Goal: Communication & Community: Answer question/provide support

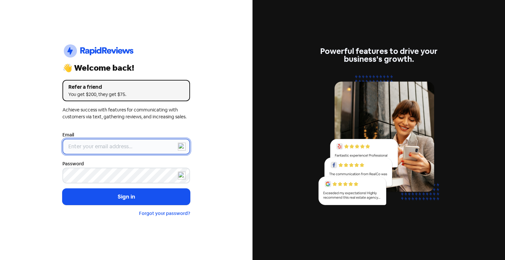
click at [119, 147] on input "email" at bounding box center [125, 147] width 127 height 16
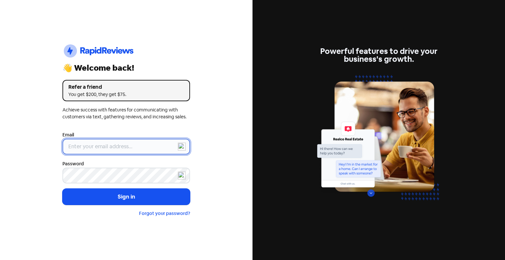
type input "[EMAIL_ADDRESS][DOMAIN_NAME]"
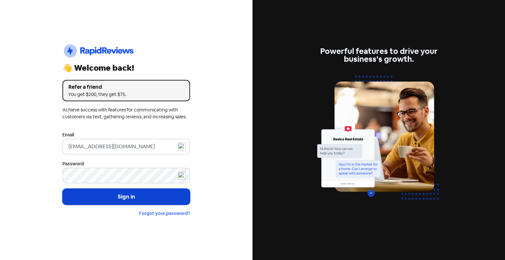
click at [147, 198] on button "Sign in" at bounding box center [125, 197] width 127 height 16
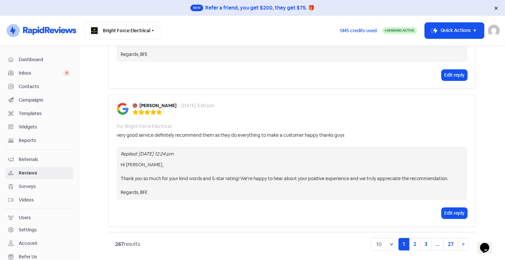
scroll to position [1349, 0]
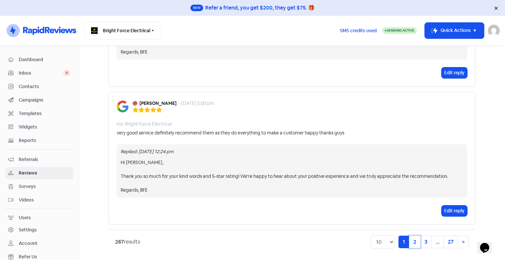
drag, startPoint x: 412, startPoint y: 240, endPoint x: 254, endPoint y: 98, distance: 212.9
click at [412, 240] on link "2" at bounding box center [414, 242] width 11 height 12
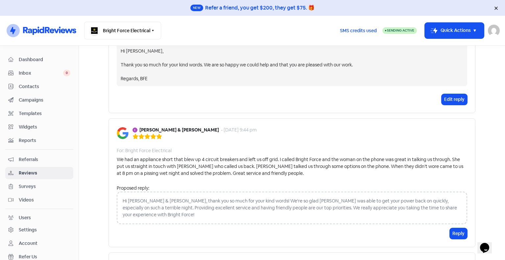
scroll to position [782, 0]
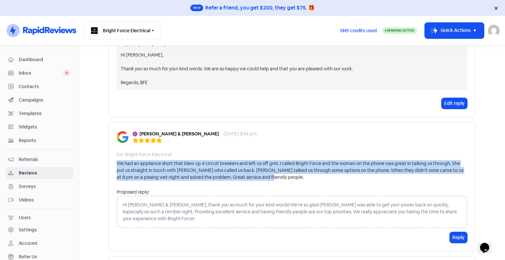
drag, startPoint x: 251, startPoint y: 178, endPoint x: 109, endPoint y: 163, distance: 142.8
click at [109, 163] on div "[PERSON_NAME] & [PERSON_NAME] - [DATE] 9:44 pm For: Bright Force Electrical We …" at bounding box center [291, 186] width 367 height 129
copy div "We had an appliance short that blew up 4 circuit breakers and left us off grid.…"
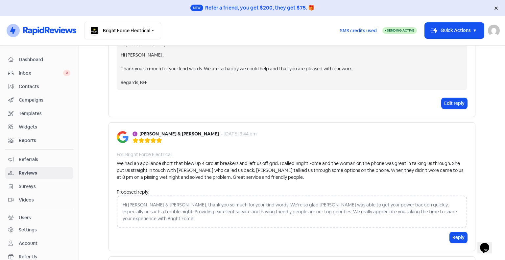
click at [255, 151] on div "For: Bright Force Electrical" at bounding box center [292, 154] width 350 height 7
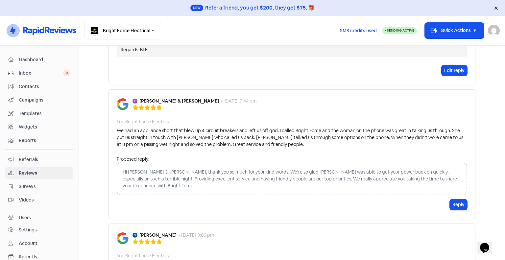
click at [211, 171] on div "Hi [PERSON_NAME] & [PERSON_NAME], thank you so much for your kind words! We're …" at bounding box center [292, 179] width 350 height 33
drag, startPoint x: 211, startPoint y: 171, endPoint x: 456, endPoint y: 197, distance: 246.4
click at [456, 199] on button "Reply" at bounding box center [457, 204] width 17 height 11
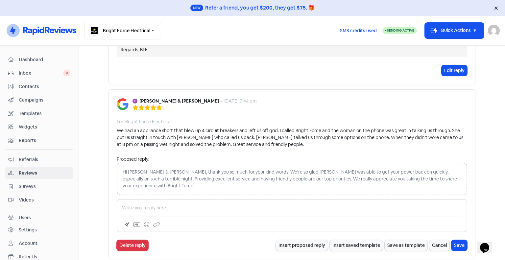
click at [183, 204] on p at bounding box center [292, 207] width 340 height 7
paste div
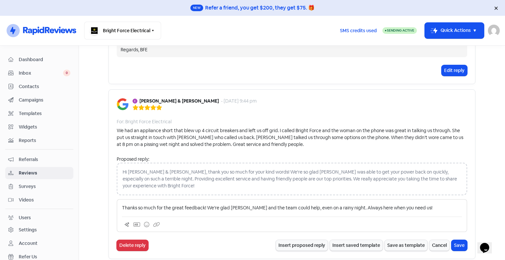
click at [122, 204] on p "Thanks so much for the great feedback! We’re glad [PERSON_NAME] and the team co…" at bounding box center [292, 207] width 340 height 7
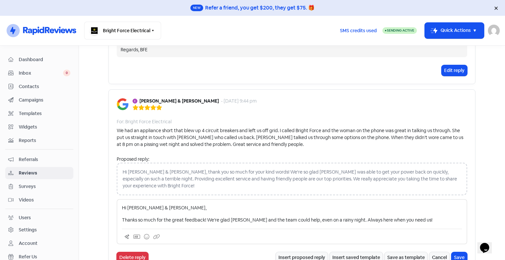
click at [415, 216] on p "Thanks so much for the great feedback! We’re glad [PERSON_NAME] and the team co…" at bounding box center [292, 219] width 340 height 7
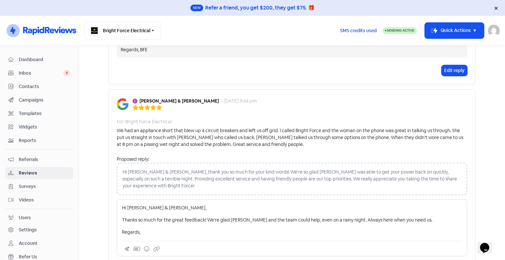
click at [151, 229] on p "Regards," at bounding box center [292, 232] width 340 height 7
click at [267, 218] on div "Hi [PERSON_NAME] & [PERSON_NAME], Thanks so much for the great feedback! We’re …" at bounding box center [292, 219] width 340 height 31
click at [339, 216] on p "Thanks so much for the great feedback! We’re glad [PERSON_NAME] and the team co…" at bounding box center [292, 219] width 340 height 7
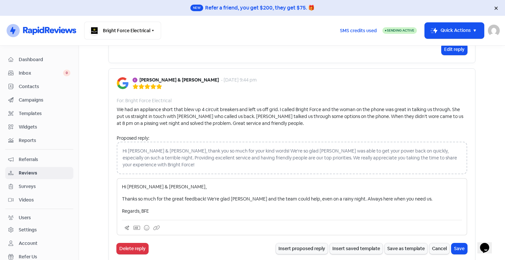
scroll to position [848, 0]
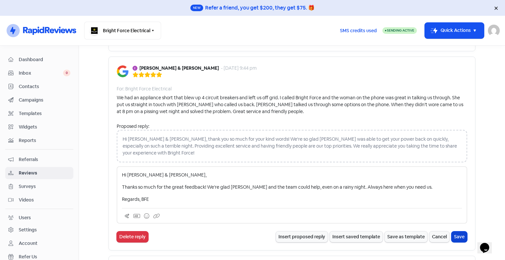
click at [459, 231] on button "Save" at bounding box center [459, 236] width 16 height 11
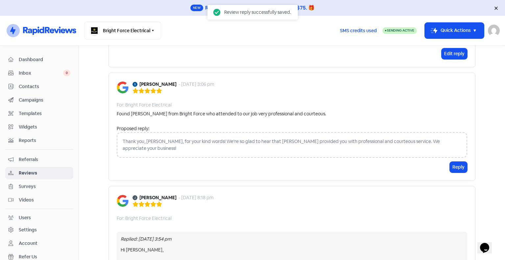
scroll to position [1045, 0]
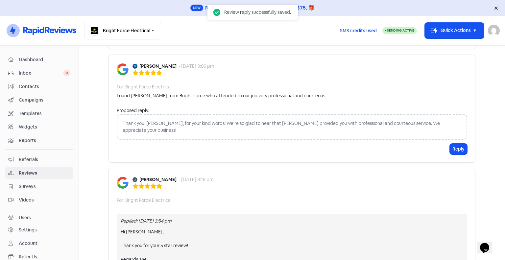
click at [280, 114] on div "Thank you, [PERSON_NAME], for your kind words! We're so glad to hear that [PERS…" at bounding box center [292, 127] width 350 height 26
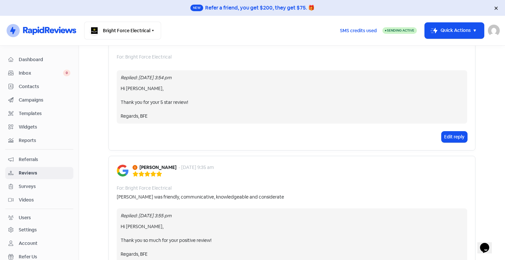
scroll to position [1237, 0]
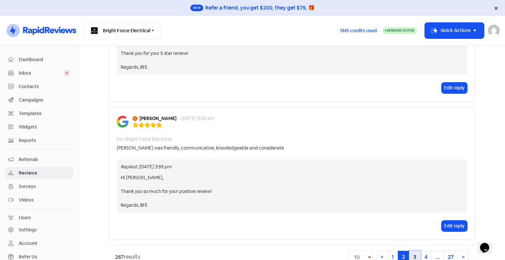
click at [416, 251] on link "3" at bounding box center [414, 257] width 11 height 12
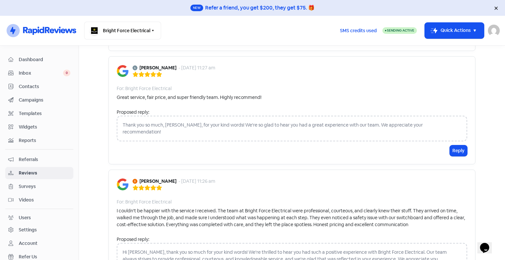
scroll to position [1195, 0]
click at [450, 146] on button "Reply" at bounding box center [457, 151] width 17 height 11
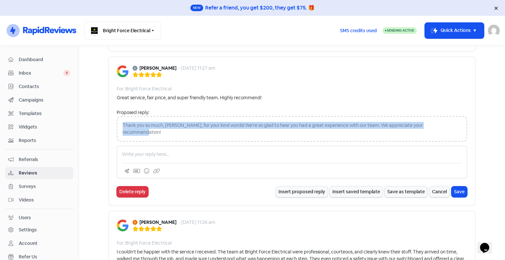
drag, startPoint x: 449, startPoint y: 124, endPoint x: 116, endPoint y: 122, distance: 332.5
click at [117, 122] on div "Thank you so much, [PERSON_NAME], for your kind words! We're so glad to hear yo…" at bounding box center [292, 129] width 350 height 26
copy div "Thank you so much, [PERSON_NAME], for your kind words! We're so glad to hear yo…"
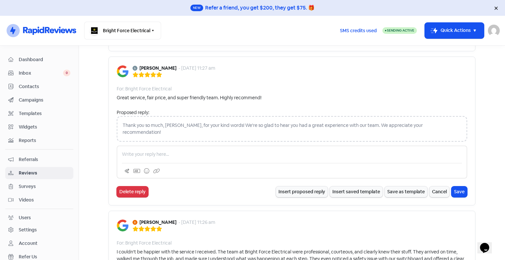
click at [149, 151] on p at bounding box center [292, 154] width 340 height 7
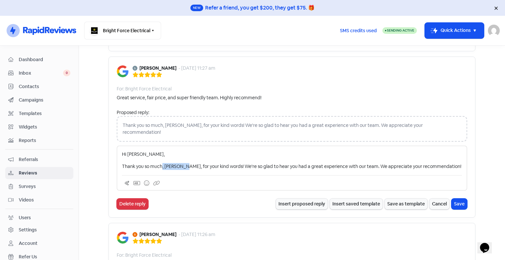
drag, startPoint x: 181, startPoint y: 156, endPoint x: 160, endPoint y: 159, distance: 21.5
click at [160, 163] on p "Thank you so much, [PERSON_NAME], for your kind words! We're so glad to hear yo…" at bounding box center [292, 166] width 340 height 7
click at [202, 163] on p "Thank you so much for your kind words! We're so glad to hear you had a great ex…" at bounding box center [292, 166] width 340 height 7
click at [311, 163] on p "Thank you so much for your kind words!. We're so glad to hear you had a great e…" at bounding box center [292, 166] width 340 height 7
drag, startPoint x: 428, startPoint y: 155, endPoint x: 340, endPoint y: 154, distance: 88.7
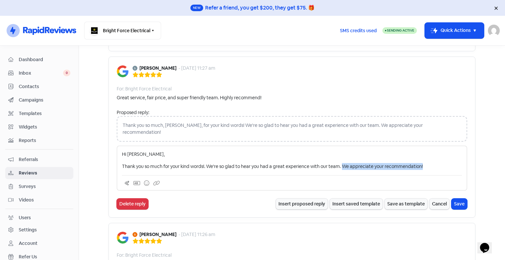
click at [340, 163] on p "Thank you so much for your kind words!. We're so glad to hear you had a great e…" at bounding box center [292, 166] width 340 height 7
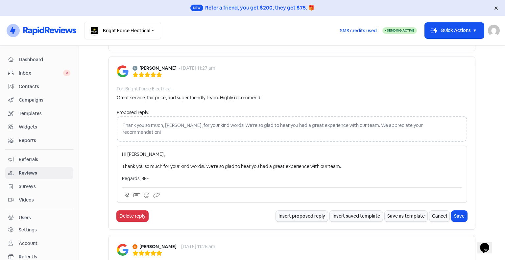
click at [279, 163] on p "Thank you so much for your kind words!. We're so glad to hear you had a great e…" at bounding box center [292, 166] width 340 height 7
click at [348, 162] on div "Hi [PERSON_NAME], Thank you so much for your kind words!. We're so glad to hear…" at bounding box center [292, 166] width 340 height 31
click at [350, 160] on div "Hi [PERSON_NAME], Thank you so much for your kind words!. We're so glad to hear…" at bounding box center [292, 166] width 340 height 31
click at [351, 163] on p "Thank you so much for your kind words!. We're so glad to hear you had a great e…" at bounding box center [292, 166] width 340 height 7
click at [203, 163] on p "Thank you so much for your kind words!. We're so glad to hear you had a great e…" at bounding box center [292, 166] width 340 height 7
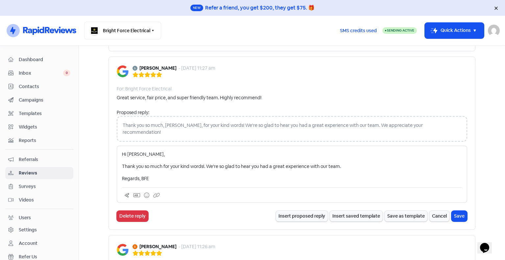
click at [271, 164] on div "Hi [PERSON_NAME], Thank you so much for your kind words!. We're so glad to hear…" at bounding box center [292, 166] width 340 height 31
click at [345, 151] on div "Hi [PERSON_NAME], Thank you so much for your kind words!. We're so glad to hear…" at bounding box center [292, 166] width 340 height 31
click at [204, 163] on p "Thank you so much for your kind words!. We're so glad to hear you had a great e…" at bounding box center [292, 166] width 340 height 7
click at [386, 163] on p "Thank you so much for your kind words. We're so glad to hear you had a great ex…" at bounding box center [292, 166] width 340 height 7
click at [454, 211] on button "Save" at bounding box center [459, 216] width 16 height 11
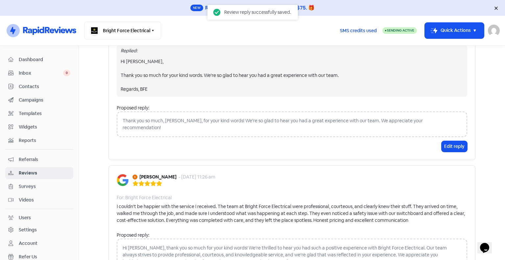
scroll to position [1322, 0]
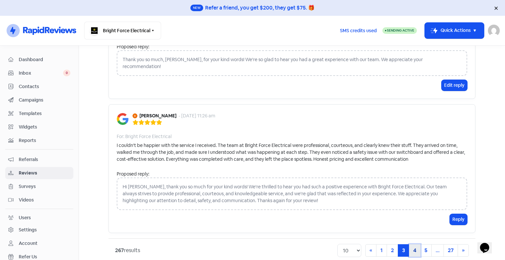
click at [410, 244] on link "4" at bounding box center [414, 250] width 11 height 12
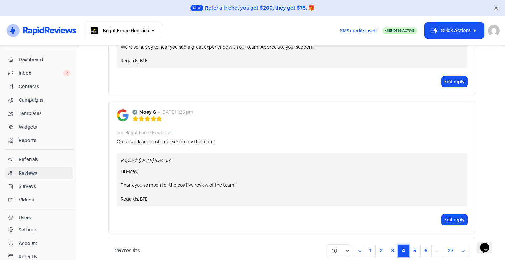
scroll to position [1290, 0]
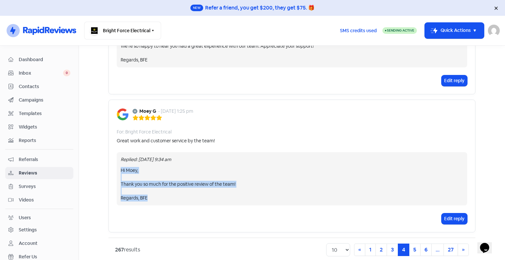
drag, startPoint x: 150, startPoint y: 189, endPoint x: 113, endPoint y: 162, distance: 45.9
click at [113, 162] on div "Moey G - [DATE] 1:25 pm For: Bright Force Electrical Great work and customer se…" at bounding box center [291, 166] width 367 height 133
copy div "Hi [PERSON_NAME], Thank you so much for the positive review of the team! Regard…"
click at [238, 172] on div "Hi Moey, Thank you so much for the positive review of the team! Regards, BFE" at bounding box center [292, 184] width 342 height 34
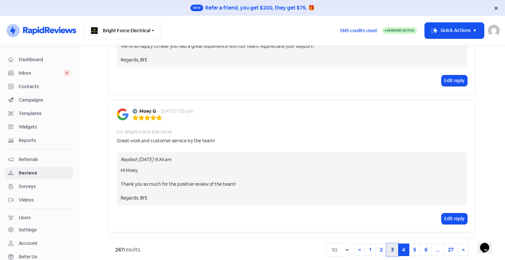
click at [389, 243] on link "3" at bounding box center [391, 249] width 11 height 12
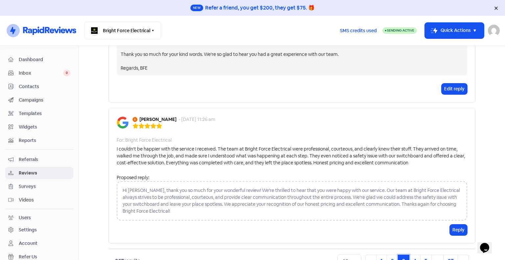
scroll to position [1300, 0]
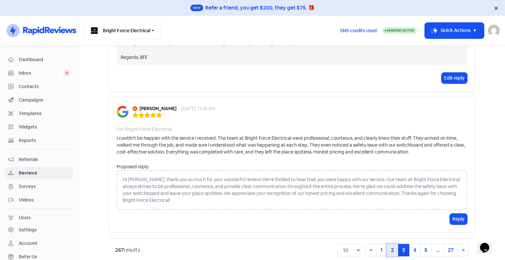
click at [393, 244] on link "2" at bounding box center [391, 250] width 11 height 12
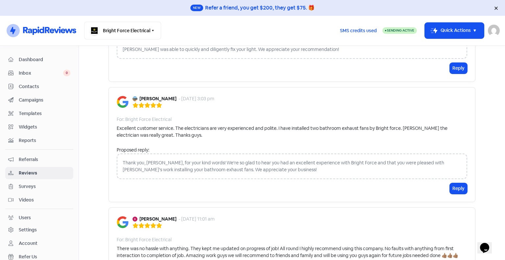
scroll to position [54, 0]
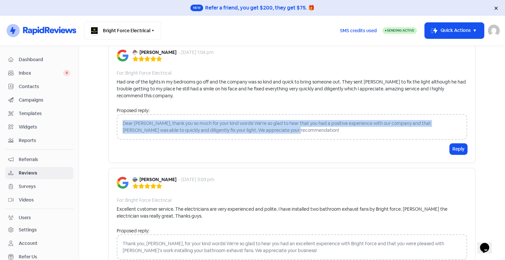
drag, startPoint x: 319, startPoint y: 132, endPoint x: 110, endPoint y: 125, distance: 209.1
click at [110, 125] on div "[PERSON_NAME] - [DATE] 1:04 pm For: Bright Force Electrical Had one of the ligh…" at bounding box center [291, 102] width 367 height 122
copy div "Dear [PERSON_NAME], thank you so much for your kind words! We're so glad to hea…"
click at [461, 147] on button "Reply" at bounding box center [457, 149] width 17 height 11
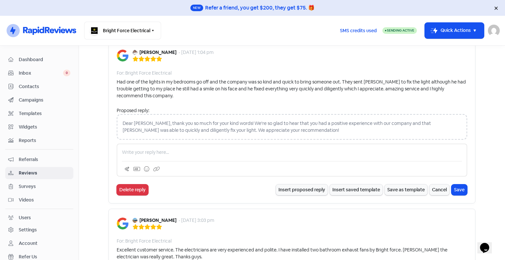
click at [140, 151] on p at bounding box center [292, 152] width 340 height 7
paste div
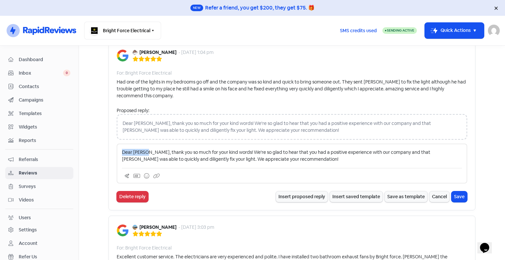
drag, startPoint x: 144, startPoint y: 153, endPoint x: 95, endPoint y: 152, distance: 48.6
click at [95, 152] on main "Forms Reviews Feedback AI Review Replies Reviews Icon For Search Any rating 5 s…" at bounding box center [292, 153] width 426 height 214
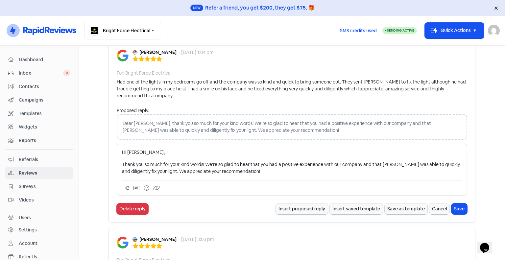
click at [260, 171] on p "Thank you so much for your kind words! We're so glad to hear that you had a pos…" at bounding box center [292, 168] width 340 height 14
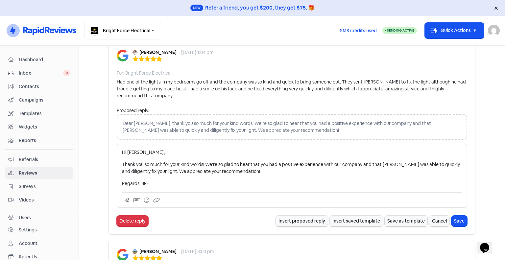
click at [288, 175] on div "Hi [PERSON_NAME], Thank you so much for your kind words! We're so glad to hear …" at bounding box center [292, 168] width 340 height 38
click at [266, 169] on p "Thank you so much for your kind words! We're so glad to hear that you had a pos…" at bounding box center [292, 168] width 340 height 14
click at [453, 221] on button "Save" at bounding box center [459, 221] width 16 height 11
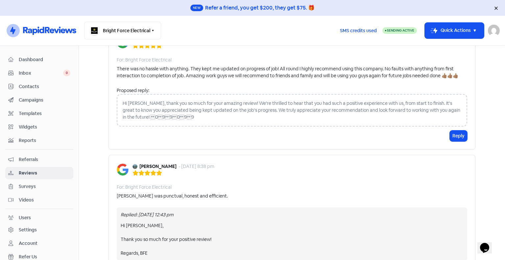
scroll to position [350, 0]
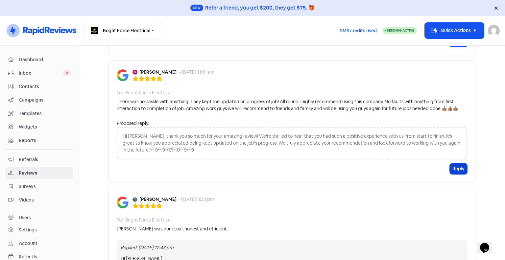
click at [463, 168] on button "Reply" at bounding box center [457, 168] width 17 height 11
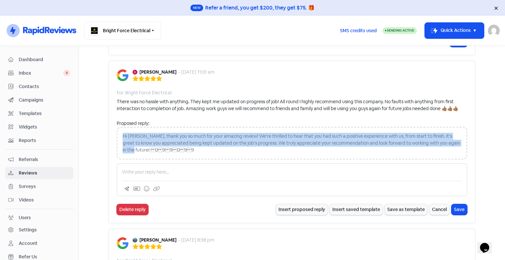
drag, startPoint x: 458, startPoint y: 139, endPoint x: 112, endPoint y: 126, distance: 346.2
click at [112, 126] on div "[PERSON_NAME] - [DATE] 11:01 am For: Bright Force Electrical There was no hassl…" at bounding box center [291, 141] width 367 height 163
copy div "Hi [PERSON_NAME], thank you so much for your amazing review! We're thrilled to …"
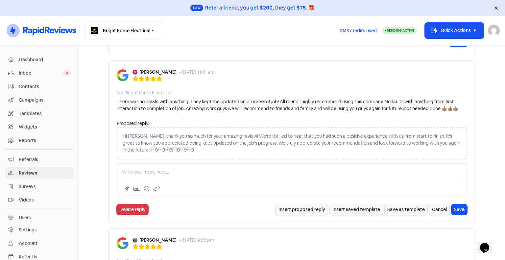
click at [167, 166] on div at bounding box center [292, 179] width 350 height 33
click at [166, 172] on p at bounding box center [292, 172] width 340 height 7
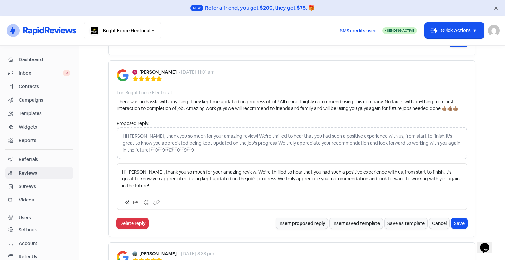
click at [139, 169] on p "Hi [PERSON_NAME], thank you so much for your amazing review! We're thrilled to …" at bounding box center [292, 179] width 340 height 21
click at [137, 169] on p "Hi [PERSON_NAME], thank you so much for your amazing review! We're thrilled to …" at bounding box center [292, 179] width 340 height 21
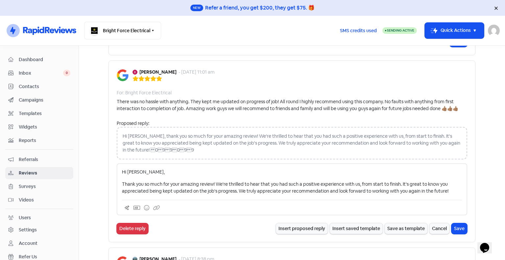
click at [229, 182] on p "Thank you so much for your amazing review! We're thrilled to hear that you had …" at bounding box center [292, 188] width 340 height 14
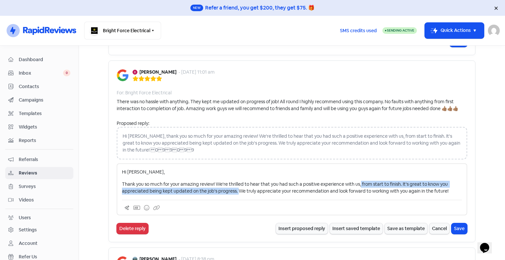
drag, startPoint x: 358, startPoint y: 182, endPoint x: 288, endPoint y: 172, distance: 71.0
click at [236, 189] on p "Thank you so much for your amazing review! We're thrilled to hear that you had …" at bounding box center [292, 188] width 340 height 14
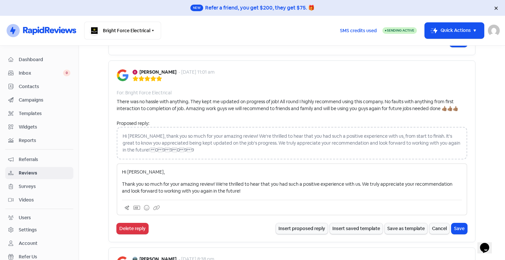
click at [243, 192] on p "Thank you so much for your amazing review! We're thrilled to hear that you had …" at bounding box center [292, 188] width 340 height 14
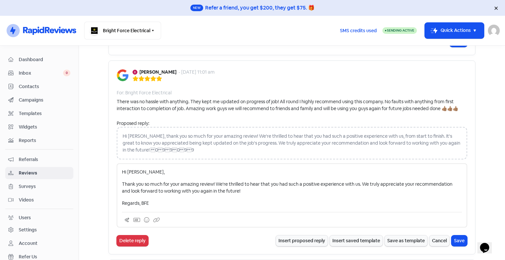
click at [241, 190] on p "Thank you so much for your amazing review! We're thrilled to hear that you had …" at bounding box center [292, 188] width 340 height 14
click at [460, 237] on button "Save" at bounding box center [459, 240] width 16 height 11
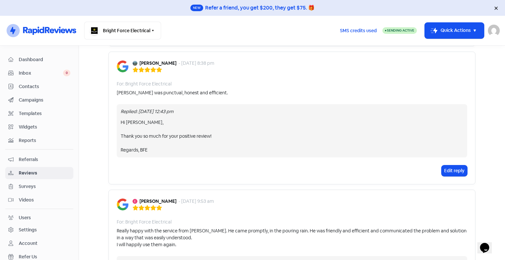
scroll to position [613, 0]
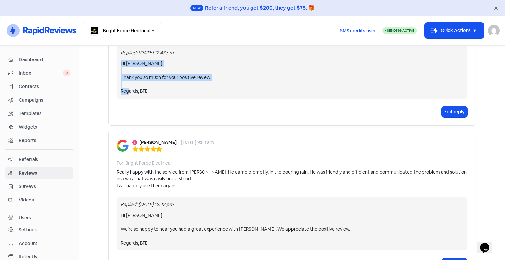
drag, startPoint x: 156, startPoint y: 91, endPoint x: 118, endPoint y: 60, distance: 49.1
click at [121, 60] on div "Hi [PERSON_NAME], Thank you so much for your positive review! Regards, BFE" at bounding box center [292, 77] width 342 height 34
copy div "Hi [PERSON_NAME], Thank you so much for your positive review! Regards, BFE"
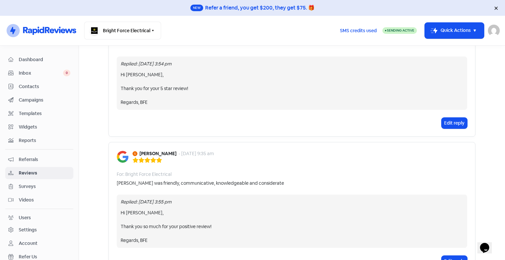
scroll to position [1336, 0]
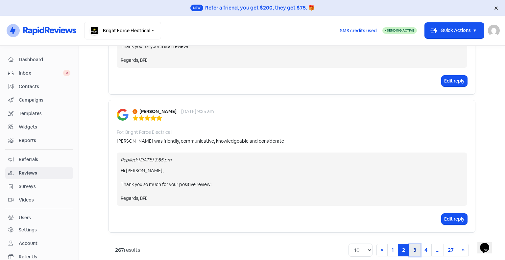
click at [415, 244] on link "3" at bounding box center [414, 250] width 11 height 12
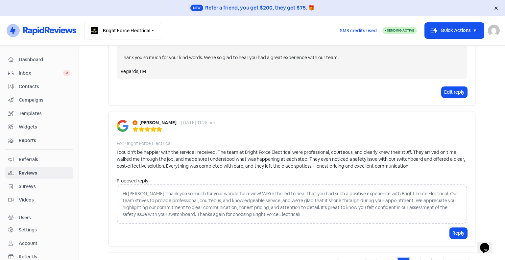
scroll to position [1314, 0]
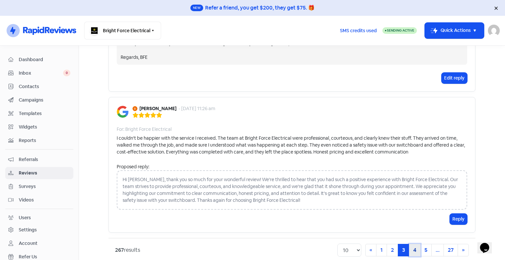
click at [412, 244] on link "4" at bounding box center [414, 250] width 11 height 12
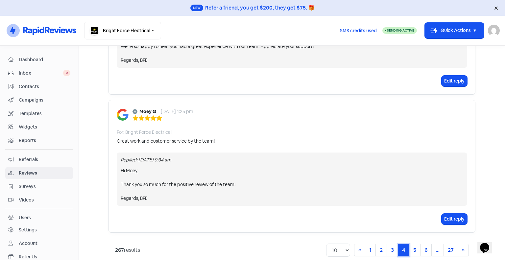
scroll to position [1284, 0]
click at [411, 243] on link "5" at bounding box center [414, 249] width 11 height 12
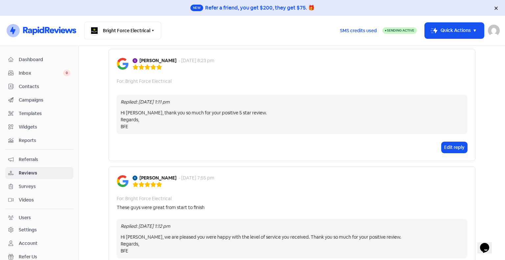
scroll to position [1183, 0]
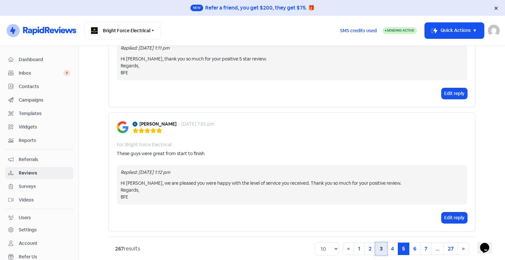
click at [375, 242] on link "3" at bounding box center [380, 248] width 11 height 12
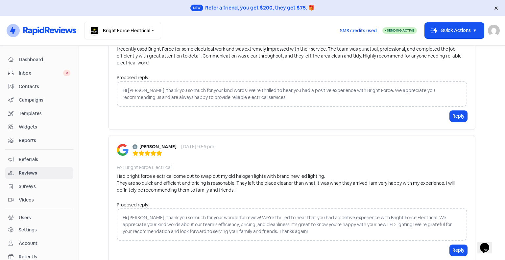
scroll to position [756, 0]
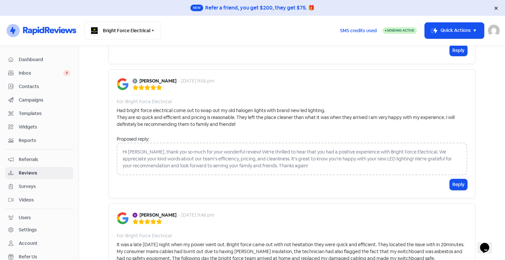
click at [215, 160] on div "Hi [PERSON_NAME], thank you so much for your wonderful review! We're thrilled t…" at bounding box center [292, 159] width 350 height 33
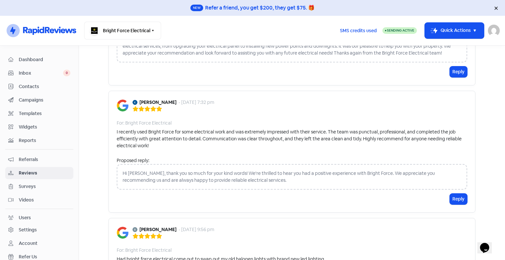
scroll to position [592, 0]
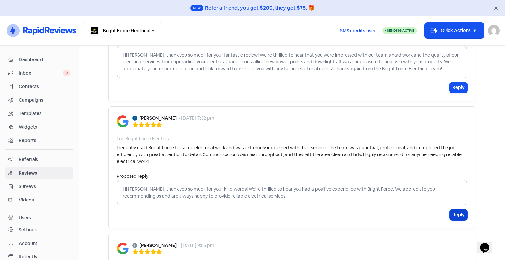
click at [453, 218] on button "Reply" at bounding box center [457, 214] width 17 height 11
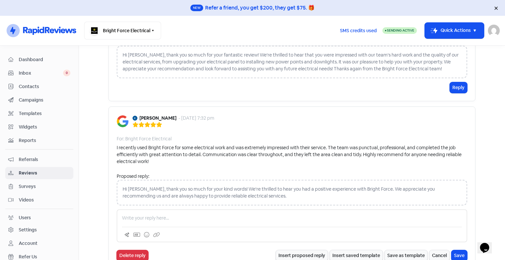
drag, startPoint x: 271, startPoint y: 191, endPoint x: 73, endPoint y: 183, distance: 197.6
click at [73, 183] on div "Dashboard Inbox 0 Contacts Campaigns Templates Widgets Reports Referrals Review…" at bounding box center [252, 153] width 505 height 214
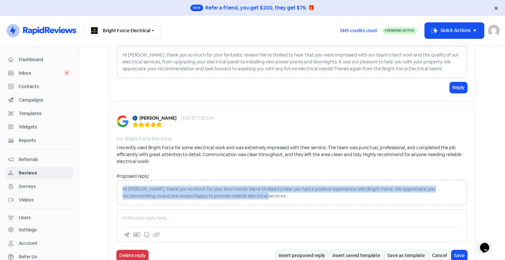
drag, startPoint x: 237, startPoint y: 195, endPoint x: 107, endPoint y: 185, distance: 130.8
click at [108, 185] on div "[PERSON_NAME] - [DATE] 7:32 pm For: Bright Force Electrical I recently used Bri…" at bounding box center [291, 187] width 367 height 163
copy div "Hi [PERSON_NAME], thank you so much for your kind words! We're thrilled to hear…"
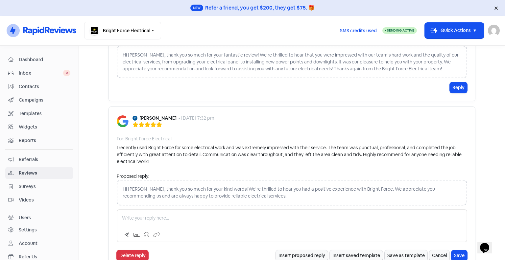
click at [190, 220] on div at bounding box center [292, 225] width 350 height 33
click at [190, 216] on p at bounding box center [292, 218] width 340 height 7
drag, startPoint x: 190, startPoint y: 216, endPoint x: 307, endPoint y: 127, distance: 147.4
click at [307, 127] on div "[PERSON_NAME] - [DATE] 7:32 pm For: Bright Force Electrical I recently used Bri…" at bounding box center [291, 187] width 367 height 163
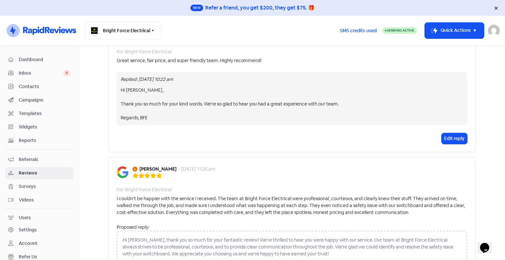
scroll to position [1314, 0]
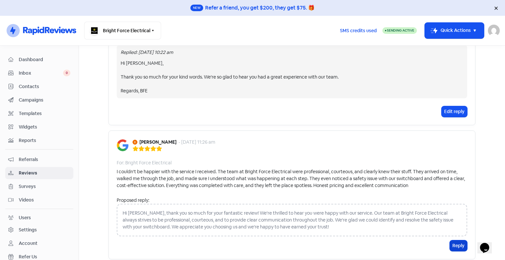
click at [454, 242] on button "Reply" at bounding box center [457, 245] width 17 height 11
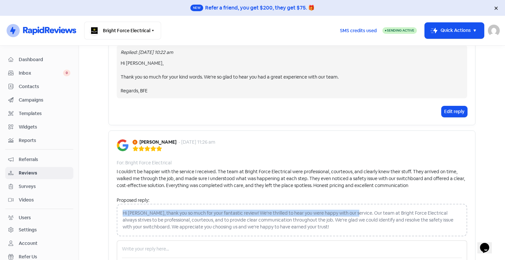
drag, startPoint x: 119, startPoint y: 210, endPoint x: 348, endPoint y: 212, distance: 229.0
click at [348, 212] on div "Hi [PERSON_NAME], thank you so much for your fantastic review! We're thrilled t…" at bounding box center [292, 220] width 350 height 33
copy div "Hi [PERSON_NAME], thank you so much for your fantastic review! We're thrilled t…"
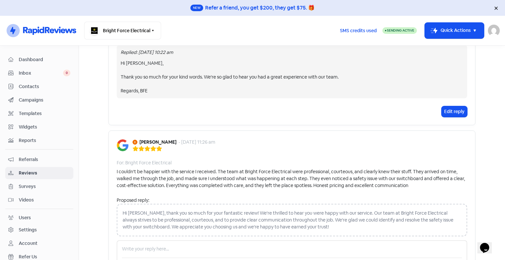
click at [182, 245] on p at bounding box center [292, 248] width 340 height 7
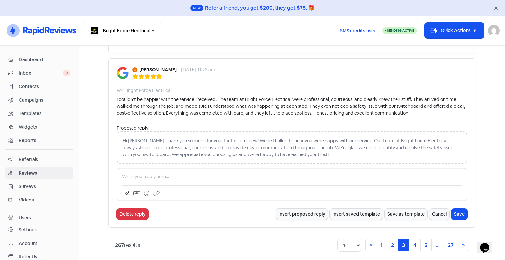
scroll to position [1388, 0]
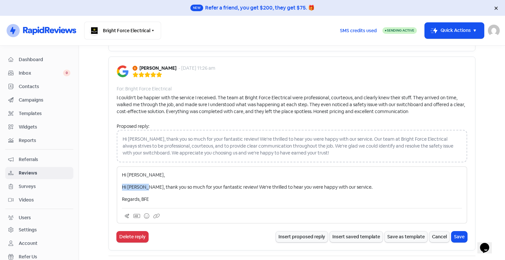
drag, startPoint x: 140, startPoint y: 185, endPoint x: 80, endPoint y: 186, distance: 59.8
click at [80, 186] on main "Forms Reviews Feedback AI Review Replies Reviews Icon For Search Any rating 5 s…" at bounding box center [292, 153] width 426 height 214
click at [172, 184] on p "Thank you so much for your fantastic review! We're thrilled to hear you were ha…" at bounding box center [292, 187] width 340 height 7
click at [250, 196] on p "Regards, BFE" at bounding box center [292, 199] width 340 height 7
click at [335, 189] on div "Hi [PERSON_NAME], Thank you so much for your fantastic review! We're thrilled t…" at bounding box center [292, 186] width 340 height 31
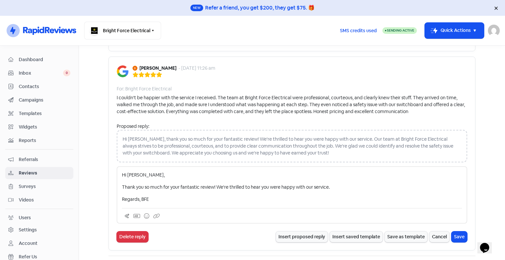
click at [348, 189] on div "Hi [PERSON_NAME], Thank you so much for your fantastic review! We're thrilled t…" at bounding box center [292, 186] width 340 height 31
click at [464, 233] on button "Save" at bounding box center [459, 236] width 16 height 11
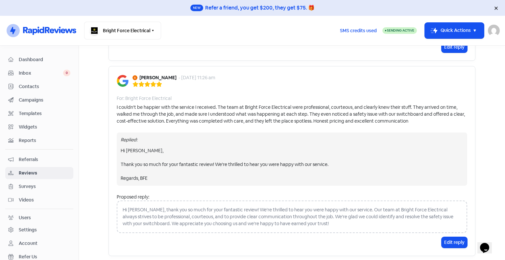
scroll to position [1409, 0]
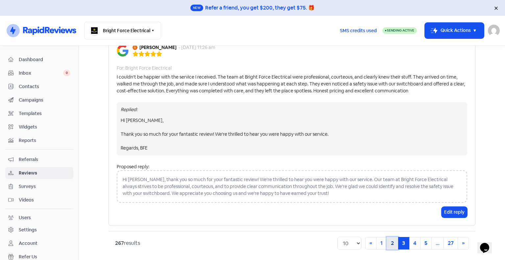
click at [393, 237] on link "2" at bounding box center [391, 243] width 11 height 12
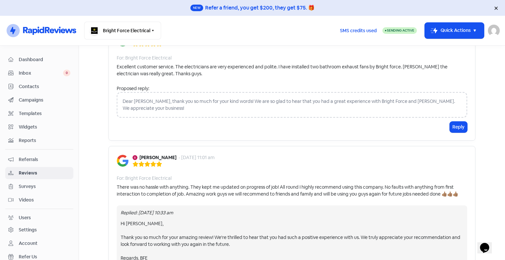
scroll to position [144, 0]
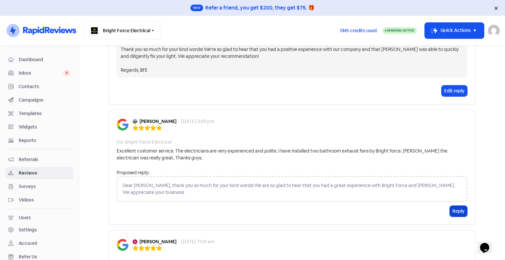
click at [456, 214] on button "Reply" at bounding box center [457, 211] width 17 height 11
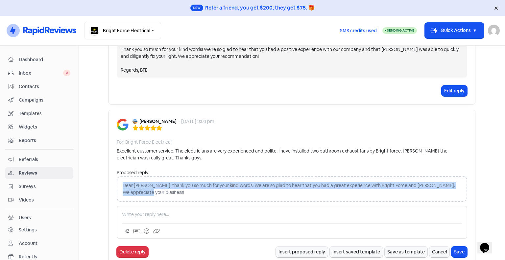
drag, startPoint x: 170, startPoint y: 195, endPoint x: 115, endPoint y: 188, distance: 55.3
click at [117, 188] on div "Dear [PERSON_NAME], thank you so much for your kind words! We are so glad to he…" at bounding box center [292, 189] width 350 height 26
copy div "Dear [PERSON_NAME], thank you so much for your kind words! We are so glad to he…"
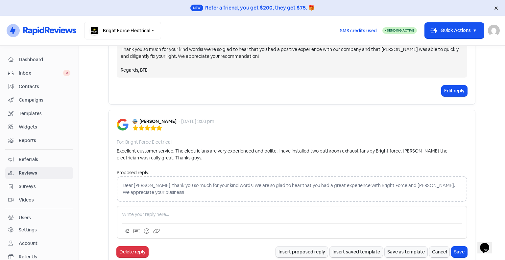
click at [220, 216] on p at bounding box center [292, 214] width 340 height 7
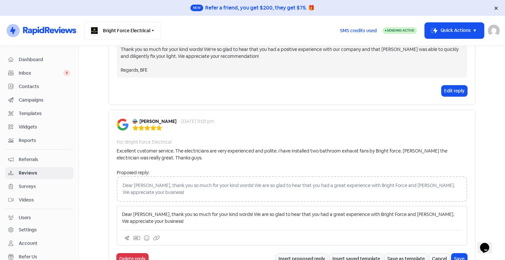
click at [146, 211] on p "Dear [PERSON_NAME], thank you so much for your kind words! We are so glad to he…" at bounding box center [292, 218] width 340 height 14
click at [143, 211] on p "Dear [PERSON_NAME], thank you so much for your kind words! We are so glad to he…" at bounding box center [292, 218] width 340 height 14
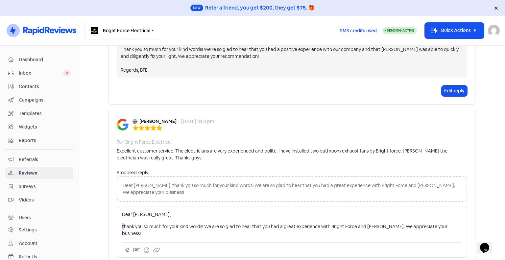
drag, startPoint x: 121, startPoint y: 226, endPoint x: 93, endPoint y: 223, distance: 28.4
click at [93, 223] on main "Forms Reviews Feedback AI Review Replies Reviews Icon For Search Any rating 5 s…" at bounding box center [292, 153] width 426 height 214
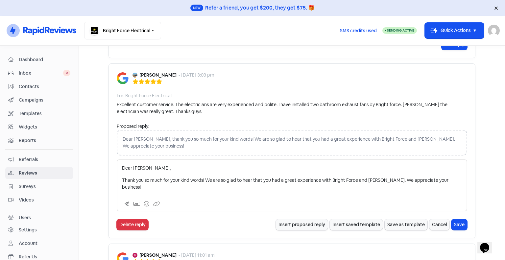
scroll to position [242, 0]
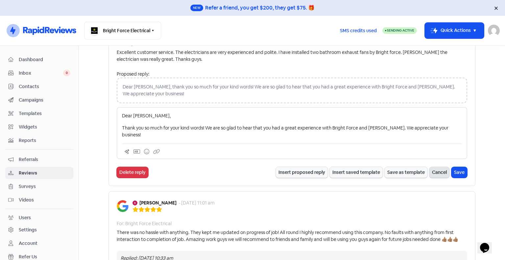
click at [435, 169] on button "Cancel" at bounding box center [439, 172] width 20 height 11
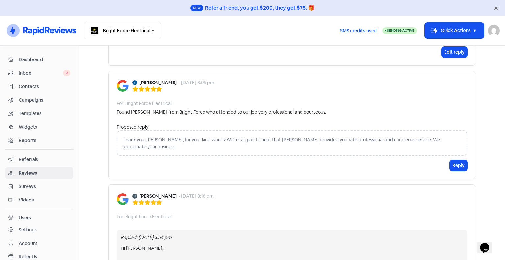
scroll to position [1051, 0]
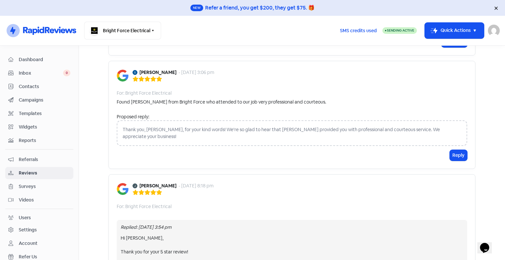
click at [260, 130] on div "Thank you, [PERSON_NAME], for your kind words! We're so glad to hear that [PERS…" at bounding box center [292, 133] width 350 height 26
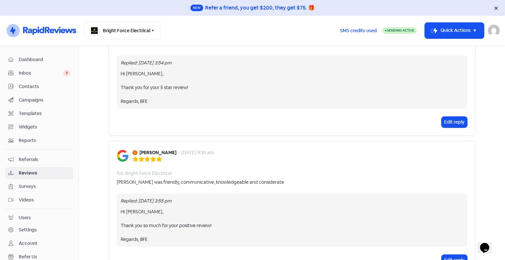
scroll to position [1258, 0]
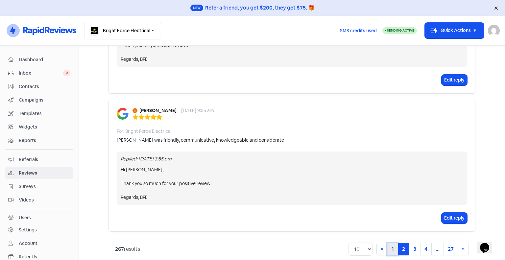
click at [392, 243] on link "1" at bounding box center [392, 249] width 11 height 12
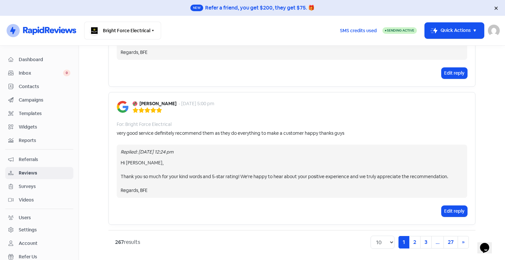
scroll to position [1349, 0]
click at [415, 246] on link "2" at bounding box center [414, 242] width 11 height 12
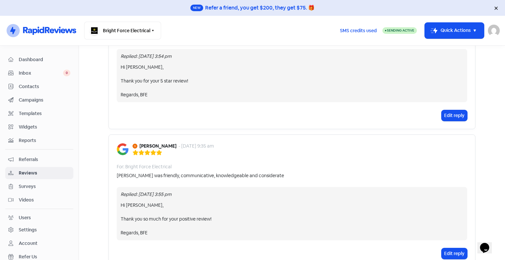
scroll to position [1258, 0]
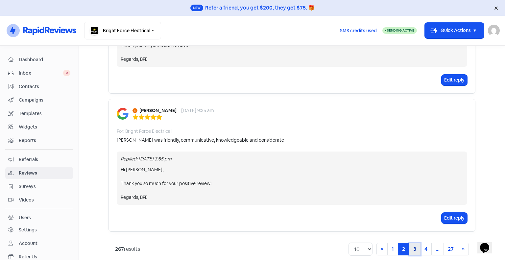
click at [409, 243] on link "3" at bounding box center [414, 249] width 11 height 12
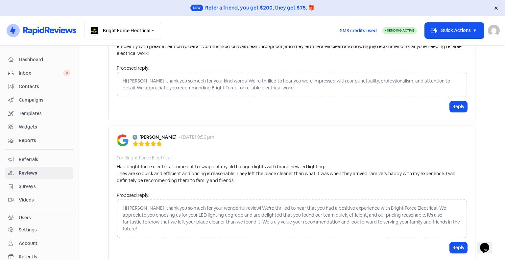
scroll to position [699, 0]
click at [459, 243] on button "Reply" at bounding box center [457, 248] width 17 height 11
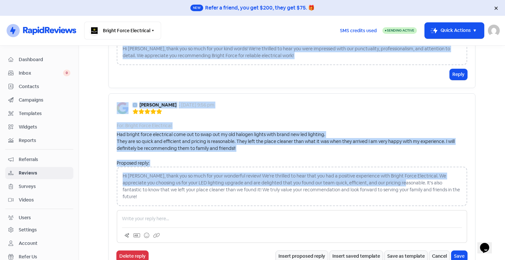
drag, startPoint x: 386, startPoint y: 181, endPoint x: 99, endPoint y: 166, distance: 287.8
click at [99, 166] on main "Forms Reviews Feedback AI Review Replies Reviews Icon For Search Any rating 5 s…" at bounding box center [292, 153] width 426 height 214
click at [163, 172] on div "Hi [PERSON_NAME], thank you so much for your wonderful review! We're thrilled t…" at bounding box center [292, 186] width 350 height 39
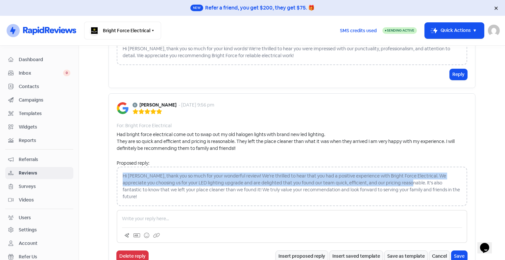
drag, startPoint x: 389, startPoint y: 182, endPoint x: 115, endPoint y: 170, distance: 274.6
click at [117, 170] on div "Hi [PERSON_NAME], thank you so much for your wonderful review! We're thrilled t…" at bounding box center [292, 186] width 350 height 39
copy div "Hi [PERSON_NAME], thank you so much for your wonderful review! We're thrilled t…"
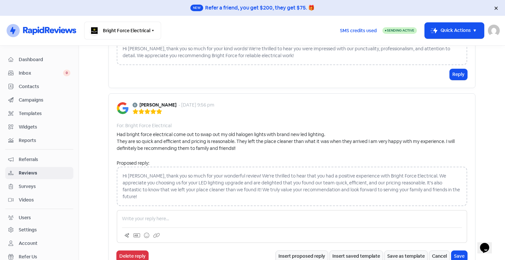
click at [153, 215] on p at bounding box center [292, 218] width 340 height 7
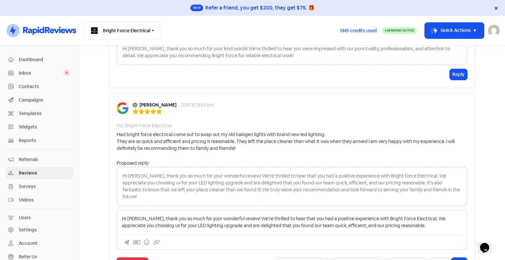
click at [140, 215] on p "Hi [PERSON_NAME], thank you so much for your wonderful review! We're thrilled t…" at bounding box center [292, 222] width 340 height 14
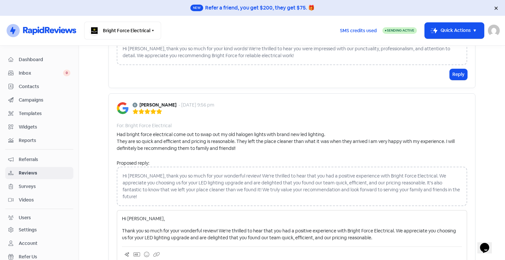
click at [290, 227] on p "Thank you so much for your wonderful review! We're thrilled to hear that you ha…" at bounding box center [292, 234] width 340 height 14
click at [348, 230] on p "Thank you so much for your wonderful review! We're thrilled to hear that you ha…" at bounding box center [292, 234] width 340 height 14
click at [375, 227] on p "Thank you so much for your wonderful review! We're thrilled to hear that you ha…" at bounding box center [292, 234] width 340 height 14
drag, startPoint x: 393, startPoint y: 223, endPoint x: 347, endPoint y: 217, distance: 46.6
click at [347, 217] on div "Hi [PERSON_NAME], Thank you so much for your wonderful review! We're thrilled t…" at bounding box center [292, 228] width 340 height 26
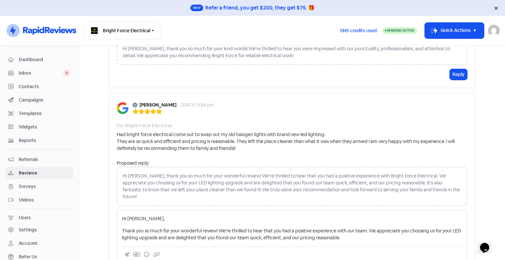
click at [347, 230] on p "Thank you so much for your wonderful review! We're thrilled to hear that you ha…" at bounding box center [292, 234] width 340 height 14
click at [397, 246] on p "Regards, BFE" at bounding box center [292, 249] width 340 height 7
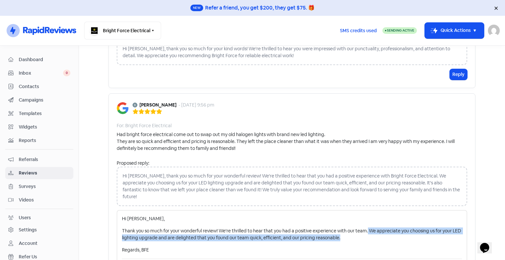
drag, startPoint x: 389, startPoint y: 231, endPoint x: 421, endPoint y: 228, distance: 31.3
click at [421, 228] on p "Thank you so much for your wonderful review! We're thrilled to hear that you ha…" at bounding box center [292, 234] width 340 height 14
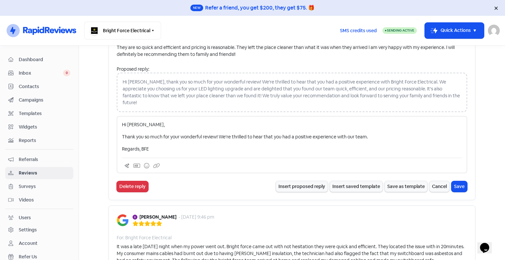
scroll to position [831, 0]
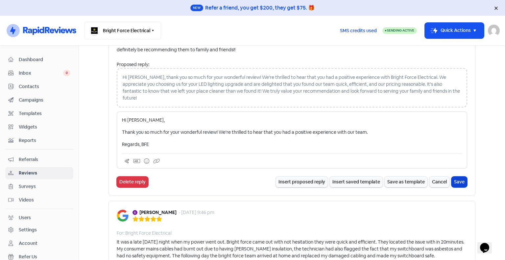
click at [459, 176] on button "Save" at bounding box center [459, 181] width 16 height 11
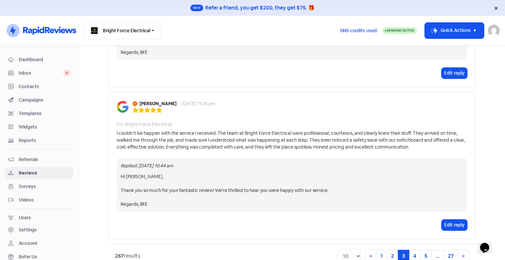
scroll to position [1386, 0]
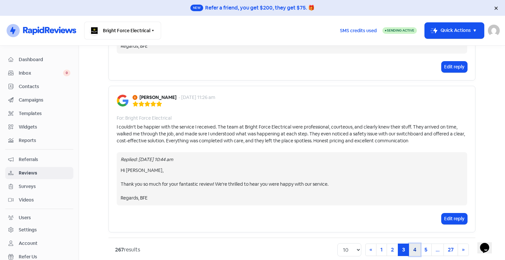
click at [411, 243] on link "4" at bounding box center [414, 249] width 11 height 12
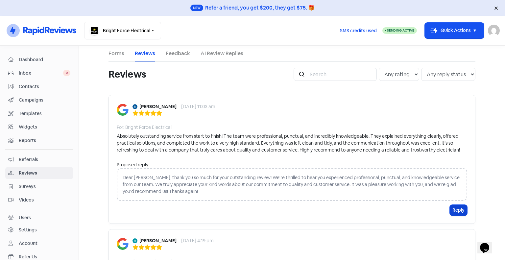
click at [449, 207] on button "Reply" at bounding box center [457, 210] width 17 height 11
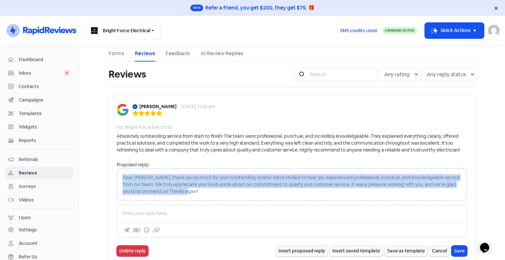
drag, startPoint x: 188, startPoint y: 194, endPoint x: 122, endPoint y: 177, distance: 68.1
click at [114, 173] on div "[PERSON_NAME] - [DATE] 11:03 am For: Bright Force Electrical Absolutely outstan…" at bounding box center [291, 180] width 367 height 170
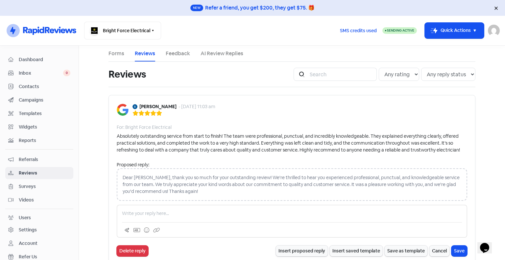
click at [154, 216] on p at bounding box center [292, 213] width 340 height 7
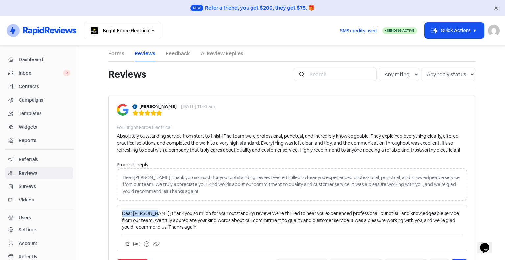
drag, startPoint x: 150, startPoint y: 213, endPoint x: 99, endPoint y: 213, distance: 51.9
click at [99, 213] on main "Forms Reviews Feedback AI Review Replies Reviews Icon For Search Any rating 5 s…" at bounding box center [292, 153] width 426 height 214
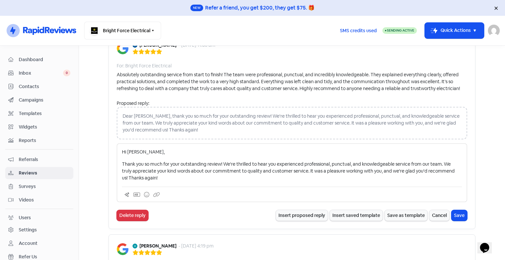
scroll to position [66, 0]
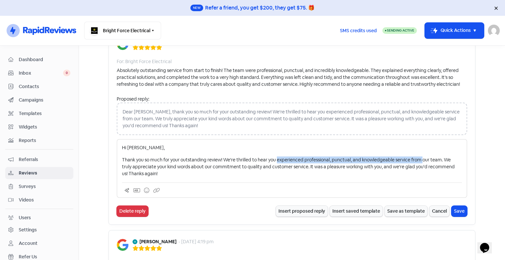
drag, startPoint x: 421, startPoint y: 160, endPoint x: 275, endPoint y: 159, distance: 146.9
click at [275, 159] on p "Thank you so much for your outstanding review! We're thrilled to hear you exper…" at bounding box center [292, 166] width 340 height 21
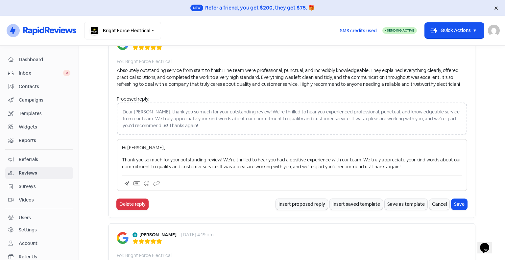
drag, startPoint x: 419, startPoint y: 166, endPoint x: 407, endPoint y: 166, distance: 11.8
click at [407, 166] on p "Thank you so much for your outstanding review! We're thrilled to hear you had a…" at bounding box center [292, 163] width 340 height 14
click at [376, 168] on p "Thank you so much for your outstanding review! We're thrilled to hear you had a…" at bounding box center [292, 163] width 340 height 14
drag, startPoint x: 419, startPoint y: 166, endPoint x: 373, endPoint y: 164, distance: 46.7
click at [373, 164] on p "Thank you so much for your outstanding review! We're thrilled to hear you had a…" at bounding box center [292, 163] width 340 height 14
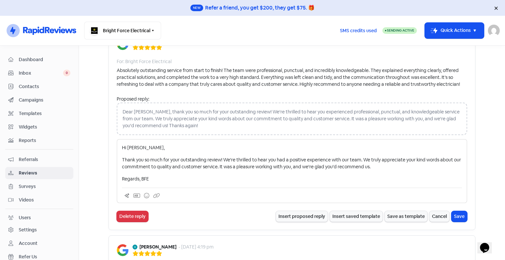
click at [343, 174] on div "Hi [PERSON_NAME], Thank you so much for your outstanding review! We're thrilled…" at bounding box center [292, 163] width 340 height 38
click at [397, 166] on p "Thank you so much for your outstanding review! We're thrilled to hear you had a…" at bounding box center [292, 163] width 340 height 14
click at [396, 169] on p "Thank you so much for your outstanding review! We're thrilled to hear you had a…" at bounding box center [292, 163] width 340 height 14
click at [411, 172] on div "Hi [PERSON_NAME], Thank you so much for your outstanding review! We're thrilled…" at bounding box center [292, 163] width 340 height 38
click at [456, 216] on button "Save" at bounding box center [459, 216] width 16 height 11
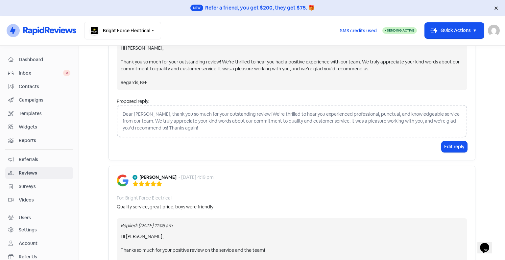
scroll to position [0, 0]
